Goal: Task Accomplishment & Management: Manage account settings

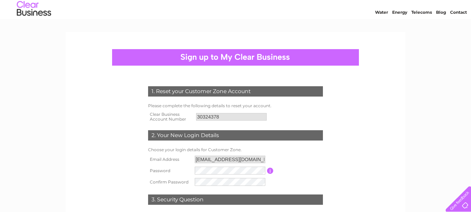
scroll to position [19, 0]
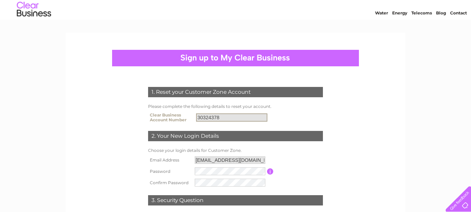
click at [225, 113] on input "30324378" at bounding box center [231, 117] width 71 height 8
drag, startPoint x: 224, startPoint y: 116, endPoint x: 197, endPoint y: 117, distance: 26.1
click at [197, 117] on input "30324378" at bounding box center [231, 117] width 71 height 8
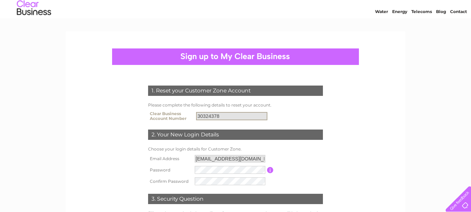
scroll to position [8, 0]
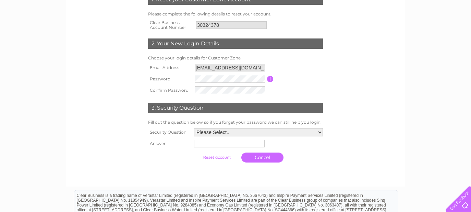
scroll to position [111, 0]
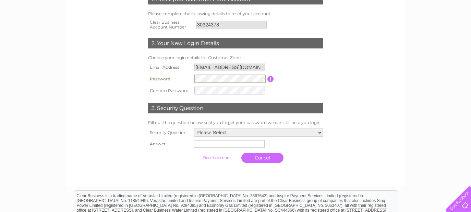
click at [345, 79] on form "1. Reset your Customer Zone Account Please complete the following details to re…" at bounding box center [235, 79] width 326 height 199
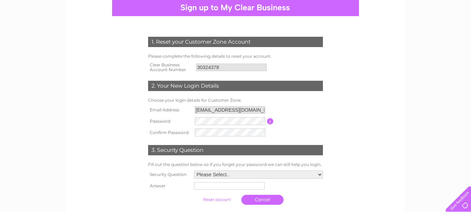
scroll to position [29, 0]
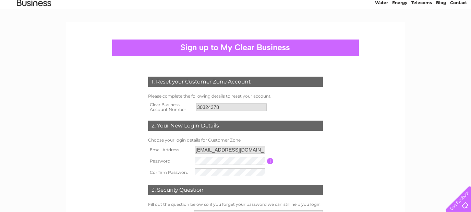
click at [202, 43] on div at bounding box center [235, 47] width 247 height 16
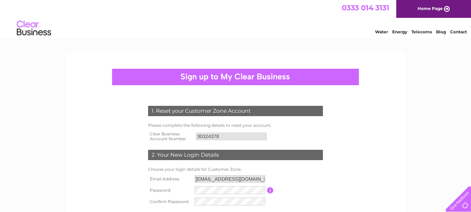
scroll to position [0, 0]
click at [359, 7] on span "0333 014 3131" at bounding box center [365, 7] width 47 height 9
click at [442, 15] on link "Home Page" at bounding box center [433, 9] width 75 height 18
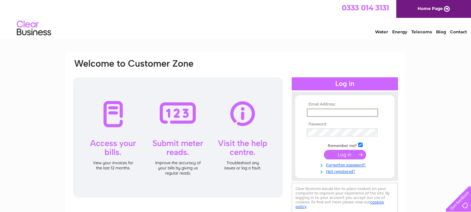
type input "[EMAIL_ADDRESS][DOMAIN_NAME]"
click at [345, 154] on input "submit" at bounding box center [345, 154] width 42 height 10
click at [334, 153] on input "submit" at bounding box center [345, 154] width 42 height 10
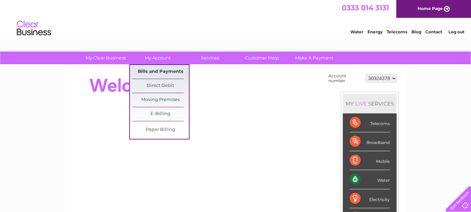
click at [157, 70] on link "Bills and Payments" at bounding box center [160, 72] width 57 height 14
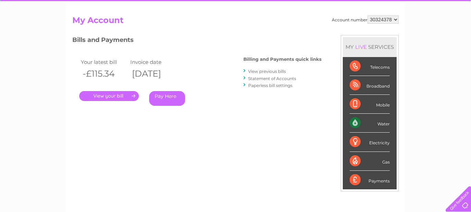
scroll to position [61, 0]
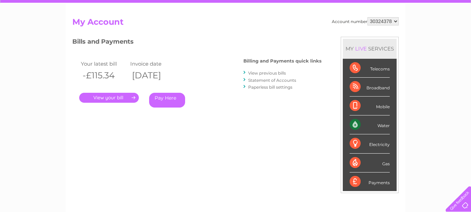
click at [123, 98] on link "." at bounding box center [109, 98] width 60 height 10
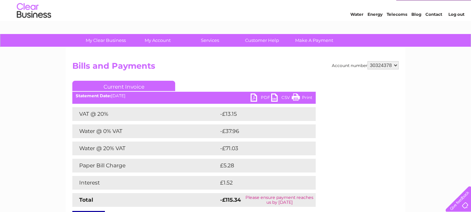
scroll to position [12, 0]
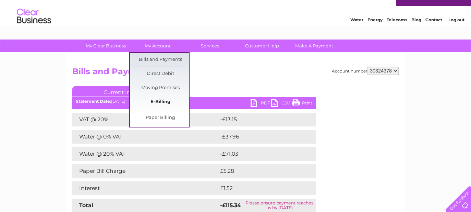
click at [160, 100] on link "E-Billing" at bounding box center [160, 102] width 57 height 14
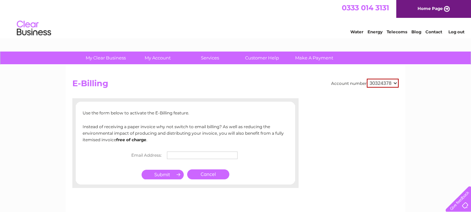
click at [172, 159] on td at bounding box center [204, 154] width 78 height 11
click at [172, 155] on input "text" at bounding box center [202, 155] width 71 height 8
type input "[EMAIL_ADDRESS][DOMAIN_NAME]"
click at [166, 175] on input "submit" at bounding box center [163, 174] width 42 height 10
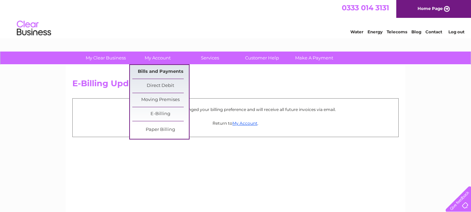
click at [152, 69] on link "Bills and Payments" at bounding box center [160, 72] width 57 height 14
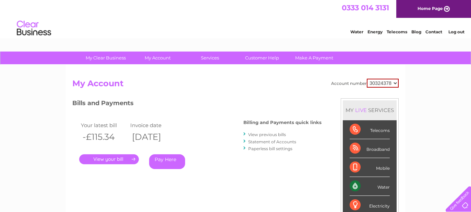
click at [127, 159] on link "." at bounding box center [109, 159] width 60 height 10
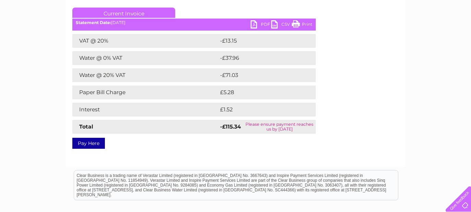
scroll to position [91, 0]
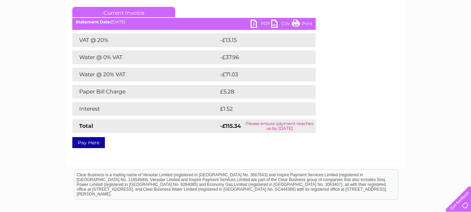
click at [259, 23] on link "PDF" at bounding box center [261, 25] width 21 height 10
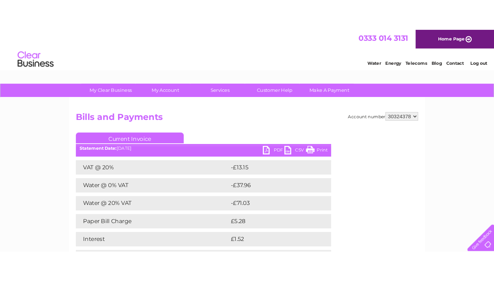
scroll to position [0, 0]
